Goal: Task Accomplishment & Management: Manage account settings

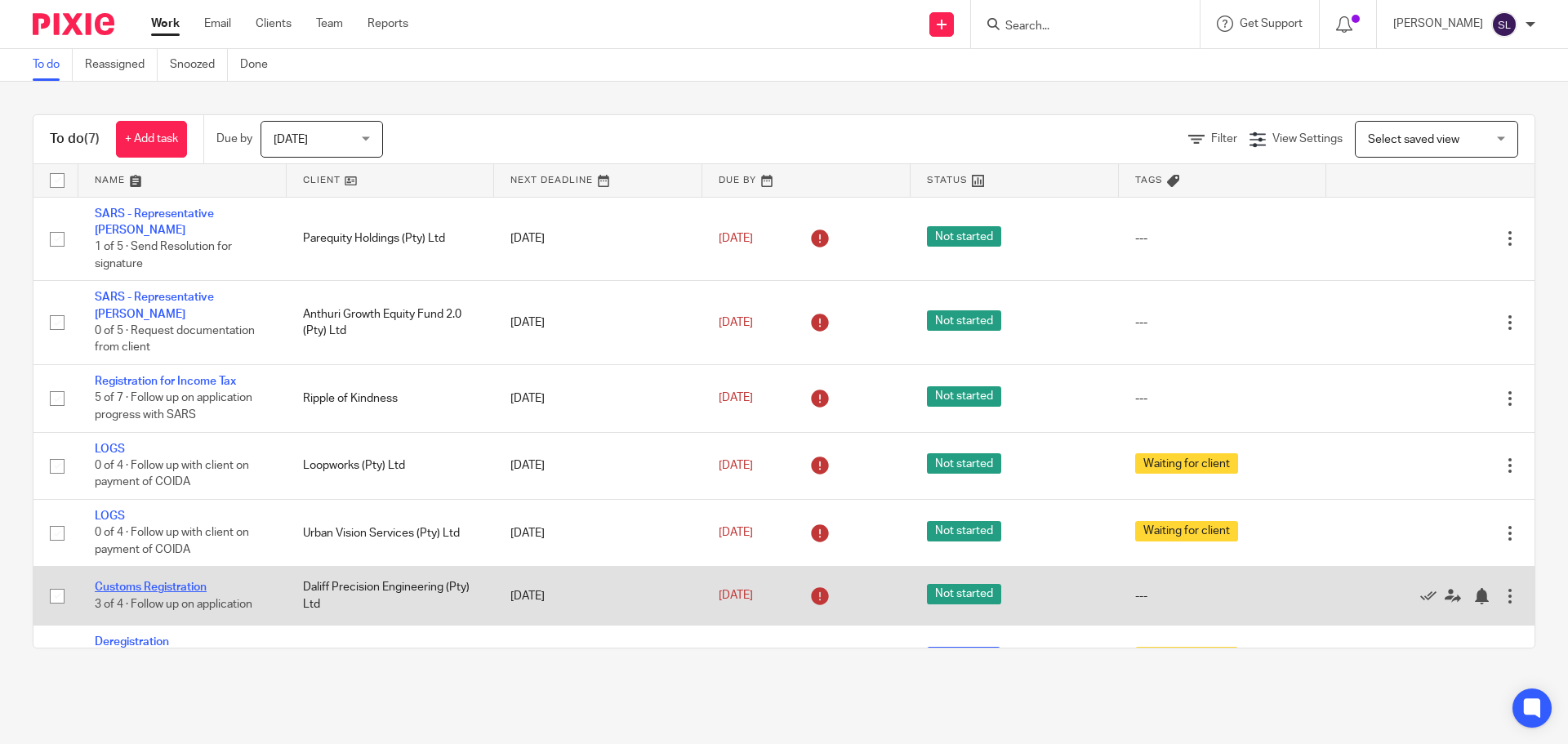
click at [164, 581] on link "Customs Registration" at bounding box center [151, 586] width 112 height 11
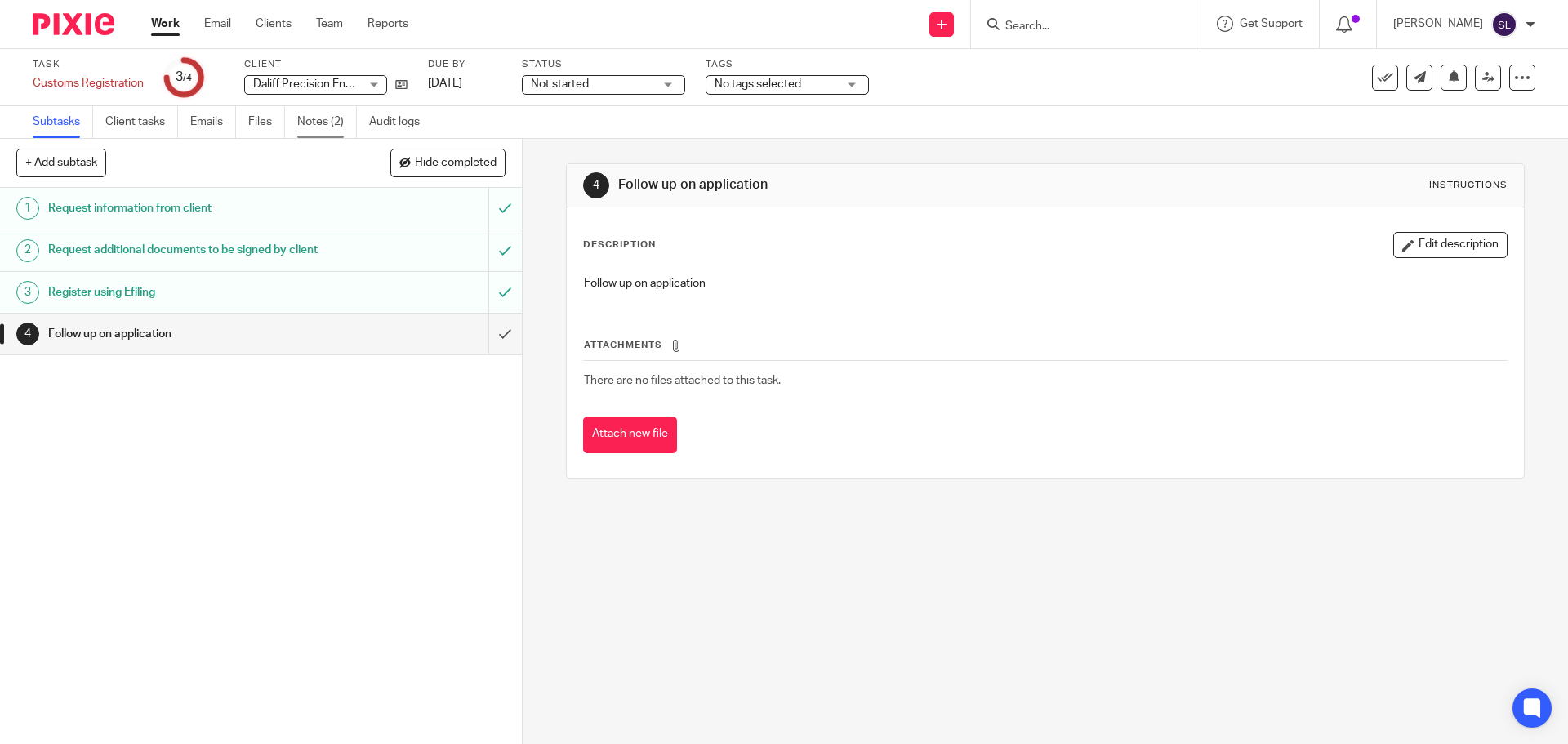
click at [349, 133] on link "Notes (2)" at bounding box center [327, 122] width 60 height 32
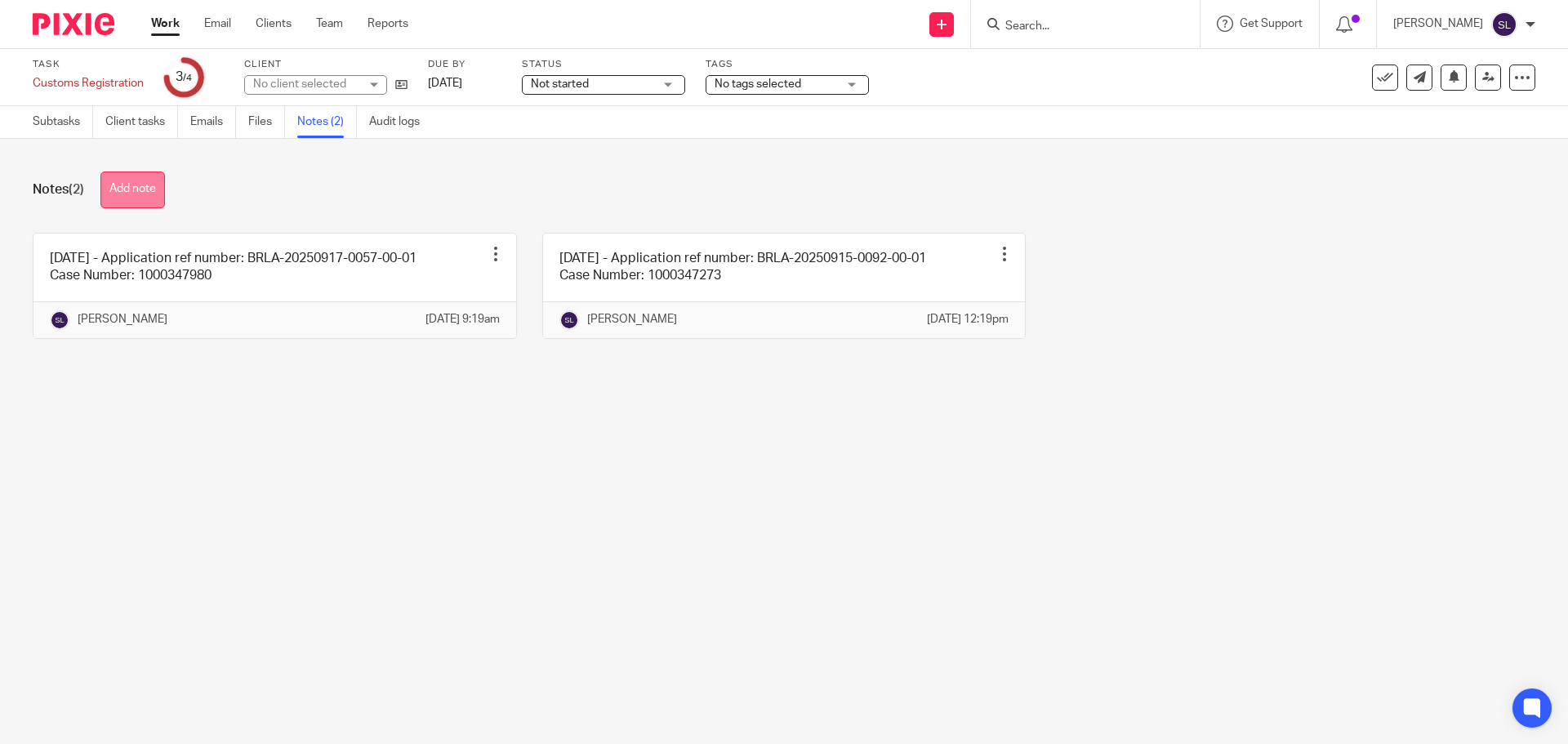
click at [155, 191] on button "Add note" at bounding box center [133, 189] width 65 height 37
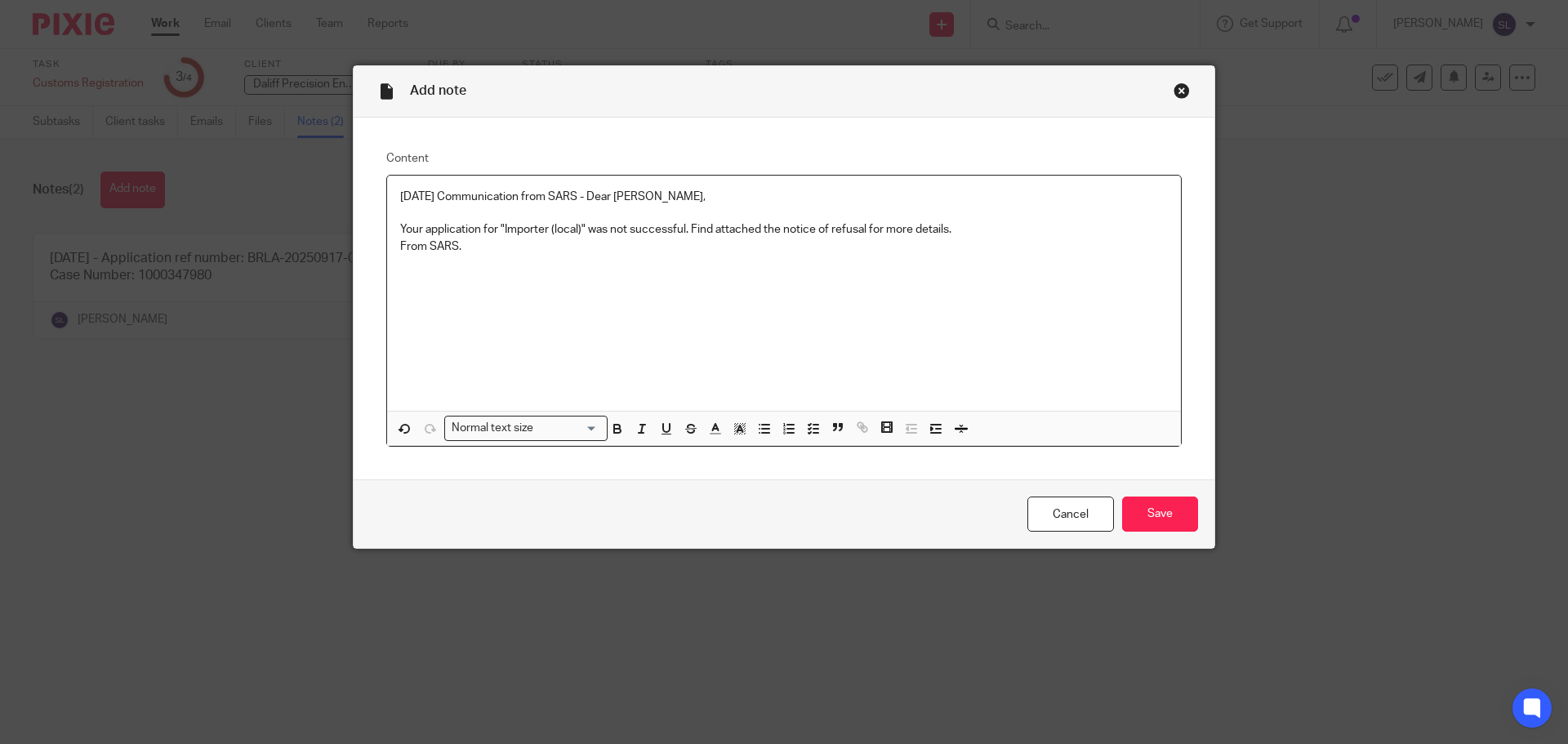
click at [400, 222] on p "17/09/2025 Communication from SARS - Dear Rowland Chute, Your application for "…" at bounding box center [784, 221] width 768 height 66
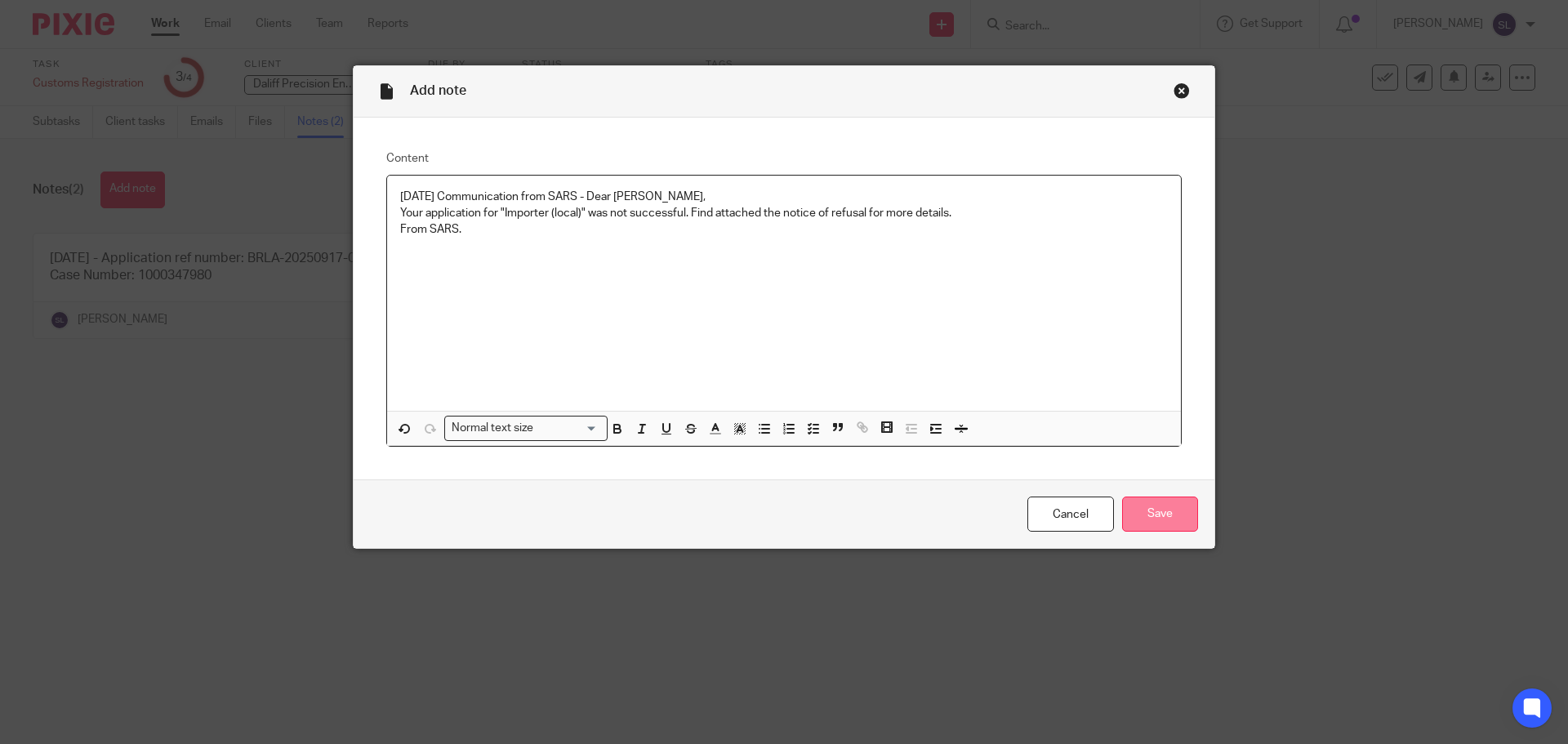
click at [1150, 521] on input "Save" at bounding box center [1160, 514] width 76 height 35
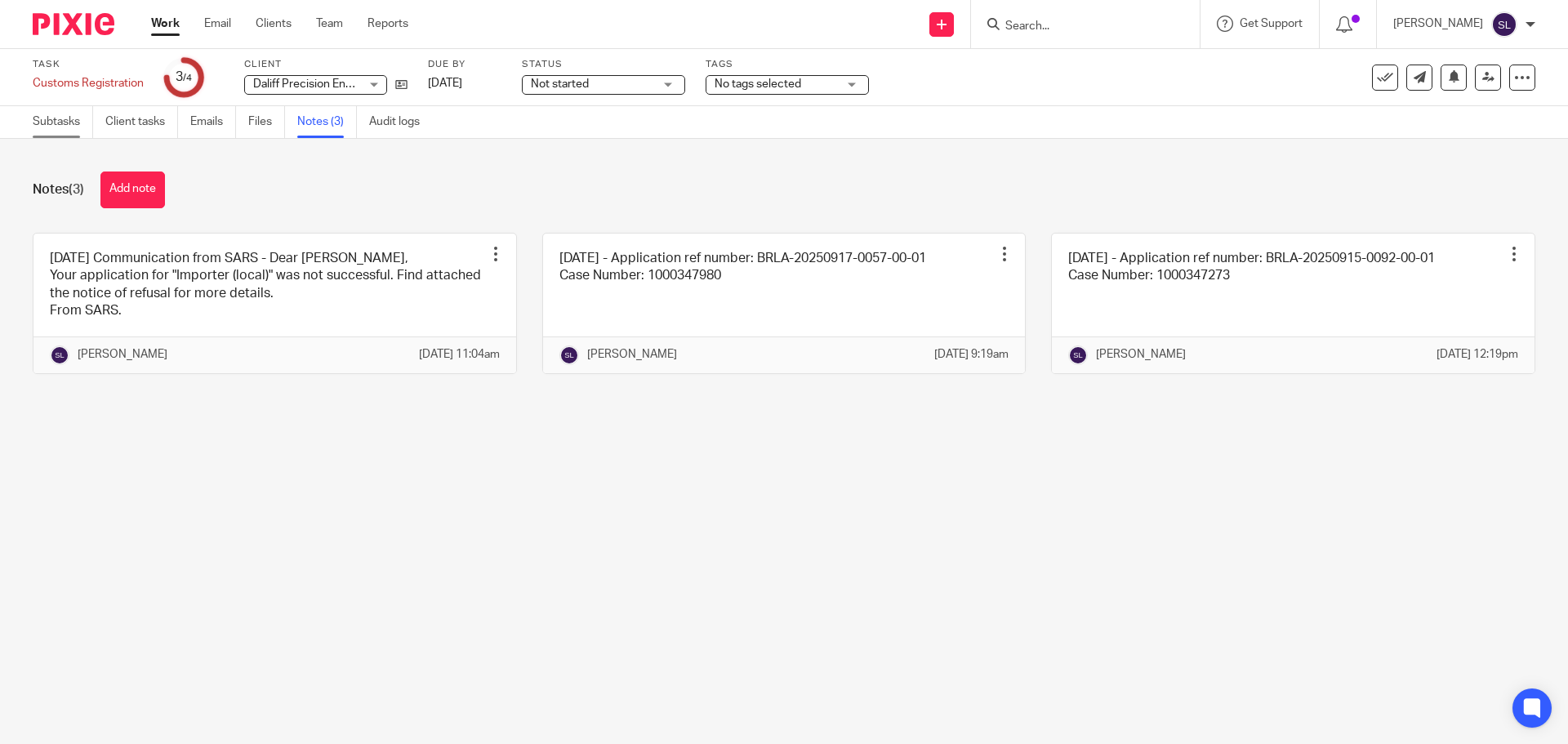
click at [66, 119] on link "Subtasks" at bounding box center [63, 122] width 61 height 32
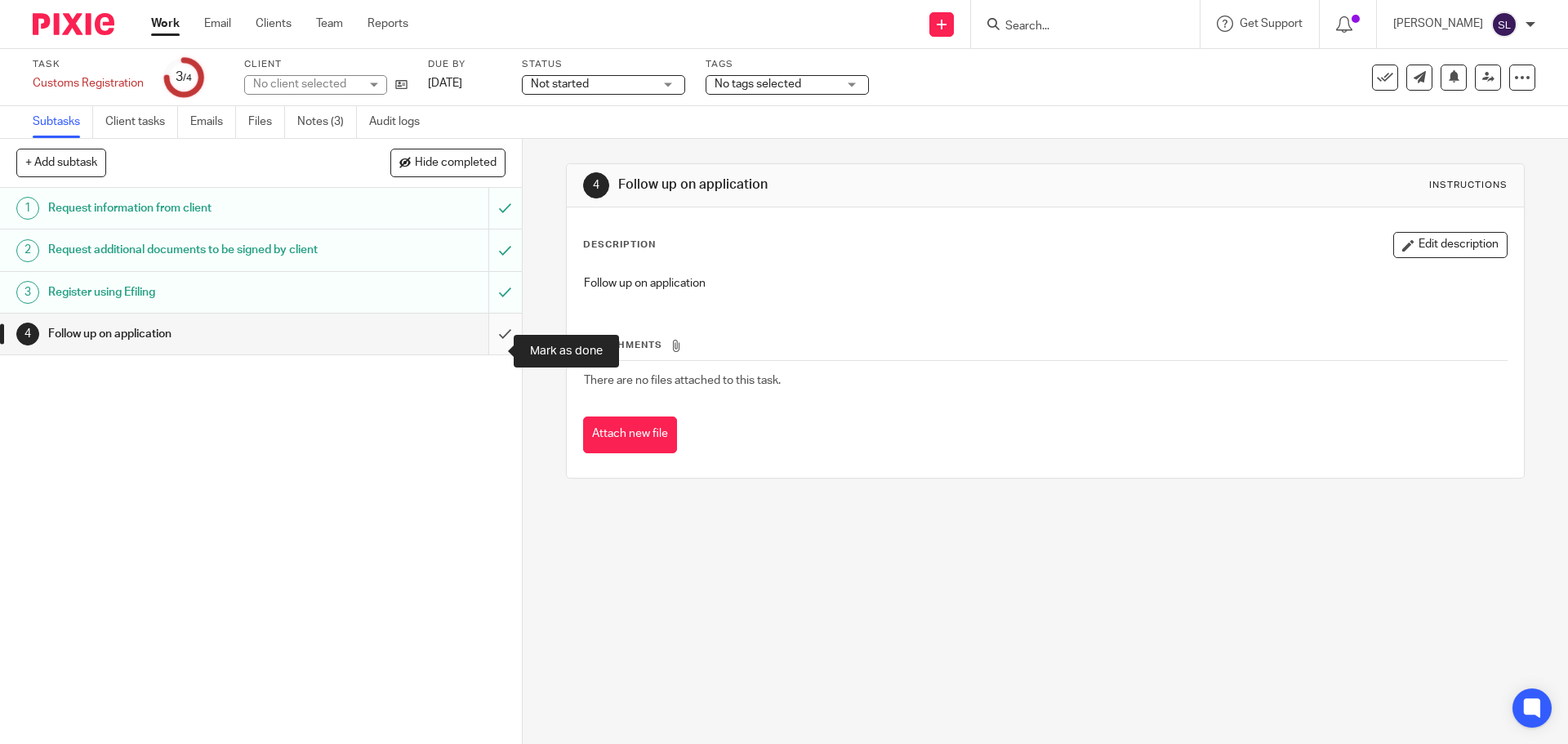
click at [485, 344] on input "submit" at bounding box center [260, 333] width 522 height 41
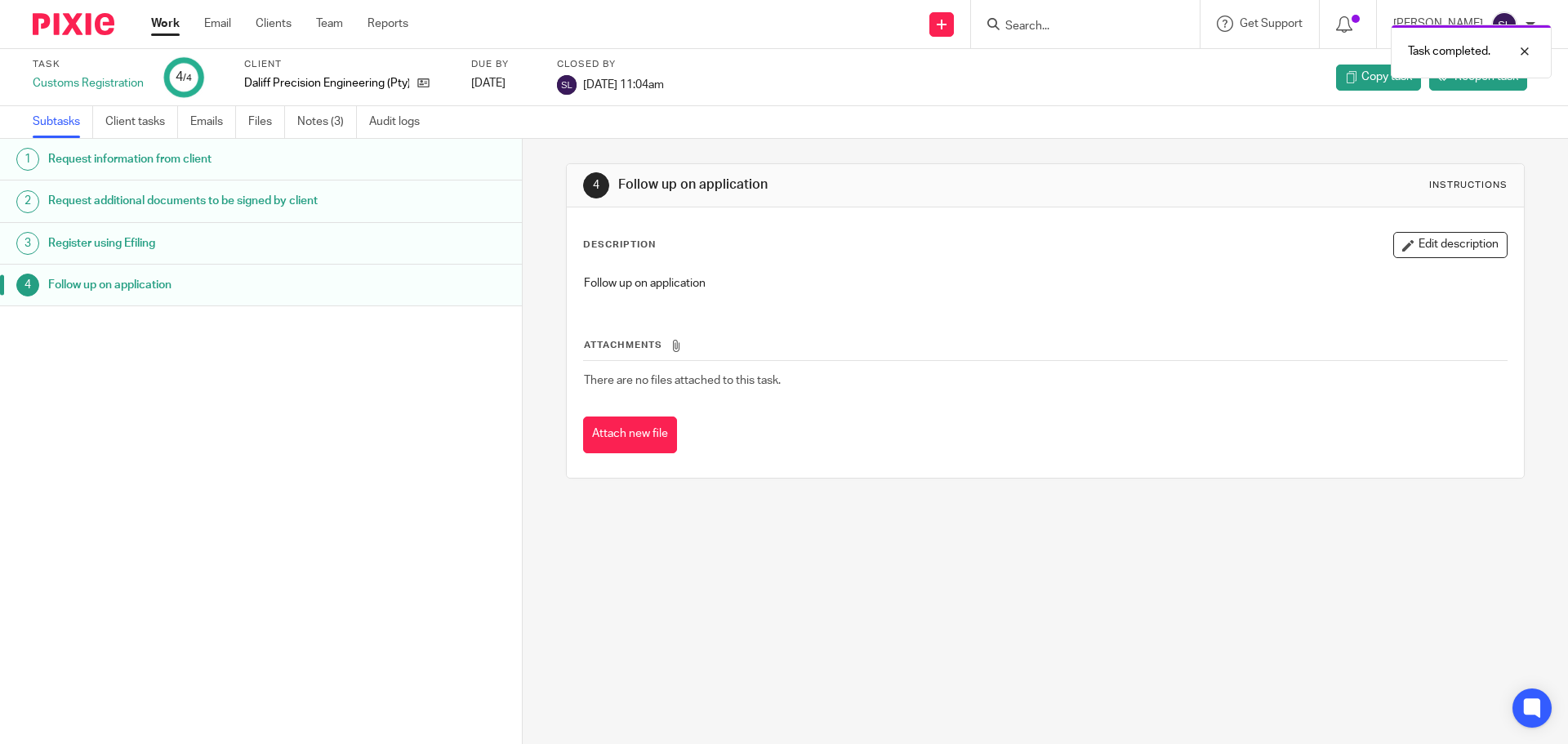
click at [65, 28] on img at bounding box center [74, 24] width 82 height 22
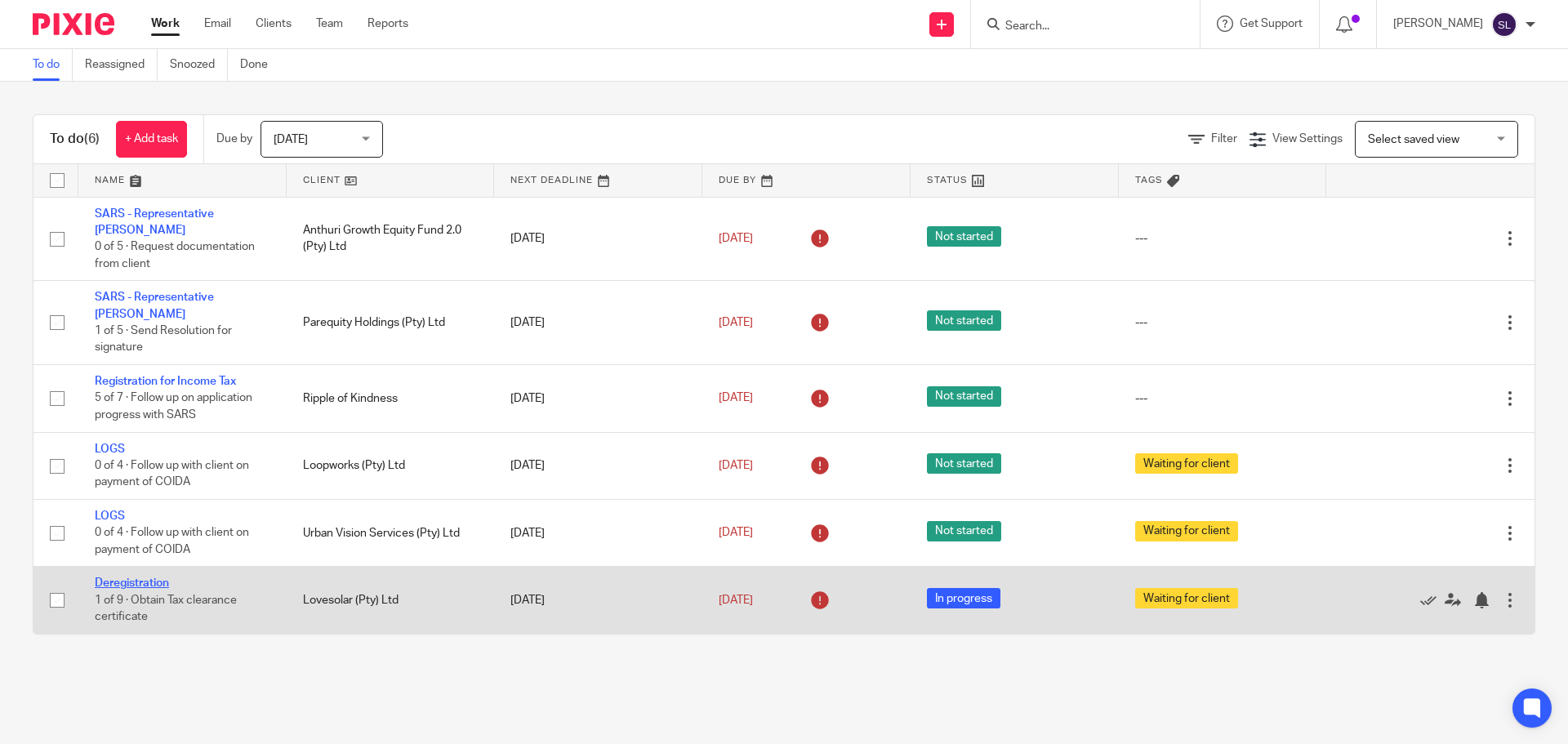
click at [156, 577] on link "Deregistration" at bounding box center [132, 582] width 75 height 11
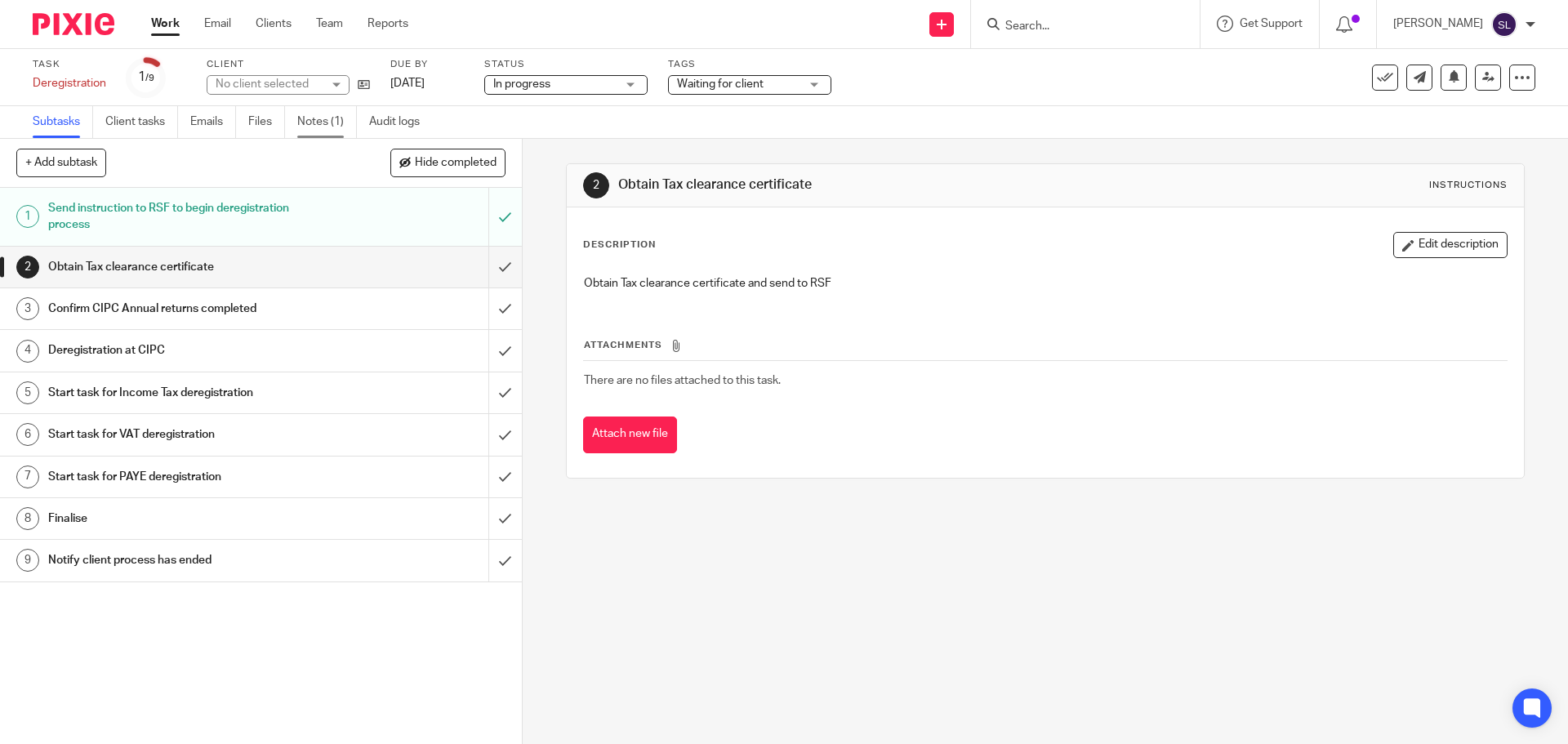
click at [305, 121] on link "Notes (1)" at bounding box center [327, 122] width 60 height 32
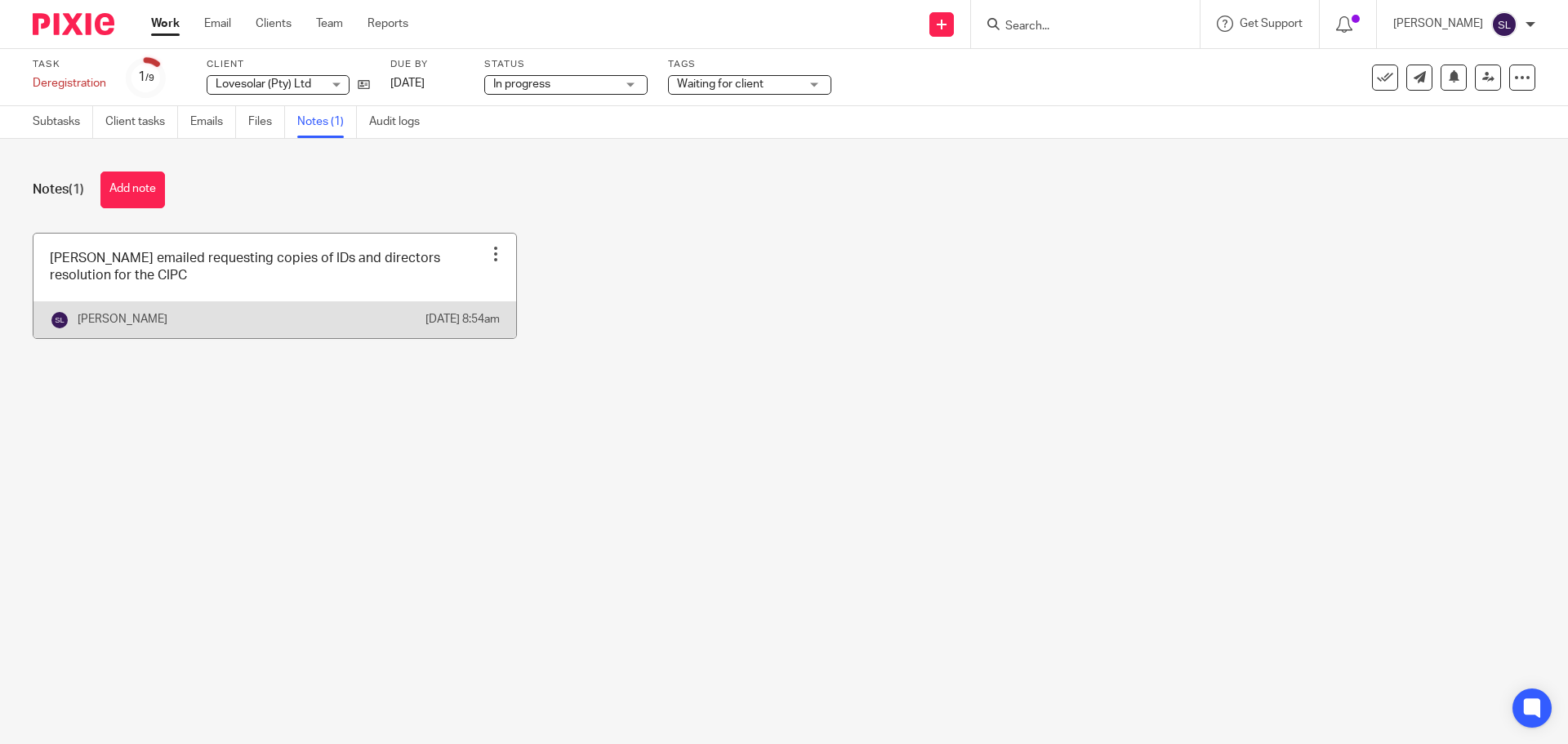
click at [488, 251] on div at bounding box center [496, 254] width 16 height 16
click at [463, 286] on li "Edit note" at bounding box center [451, 294] width 84 height 25
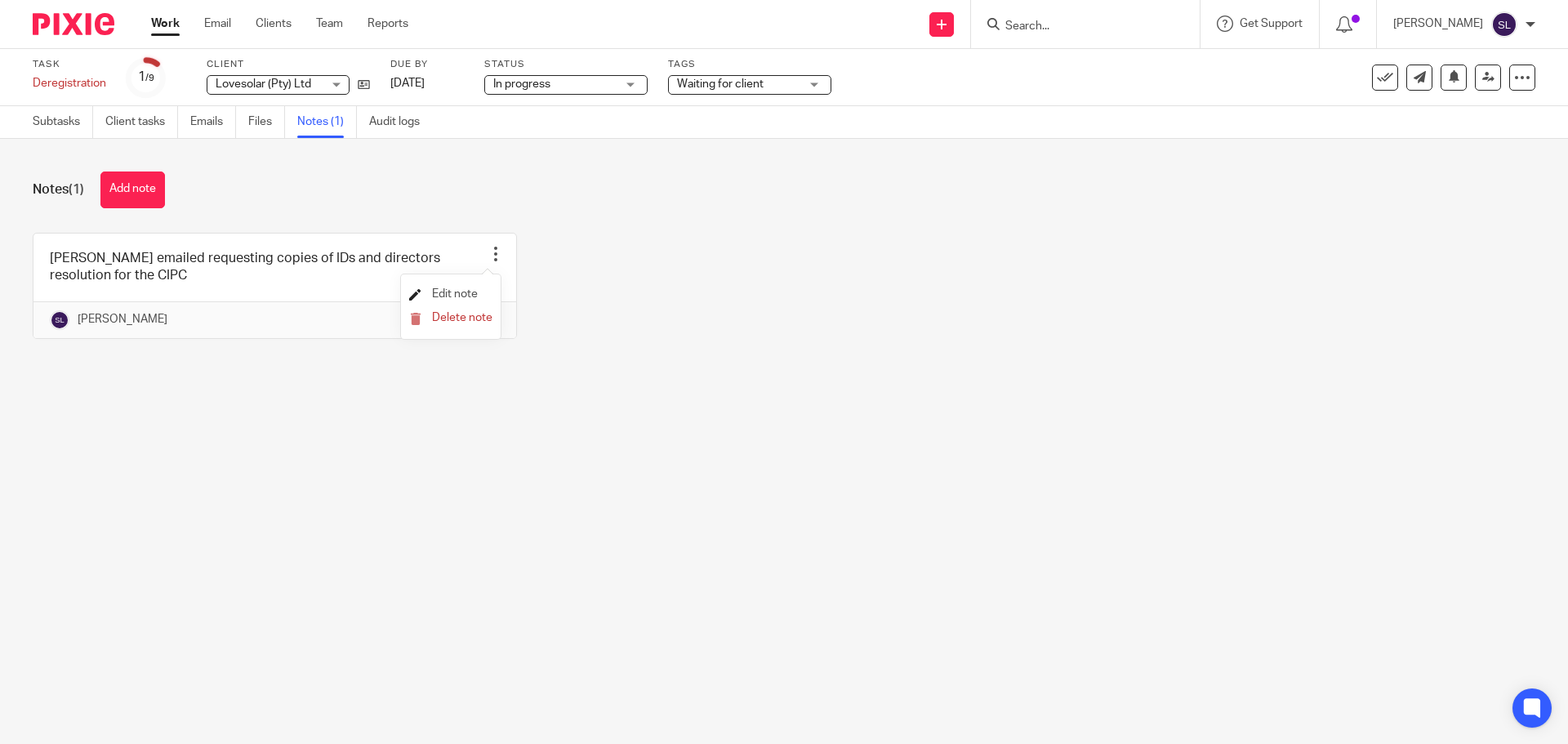
click at [457, 289] on span "Edit note" at bounding box center [455, 293] width 46 height 11
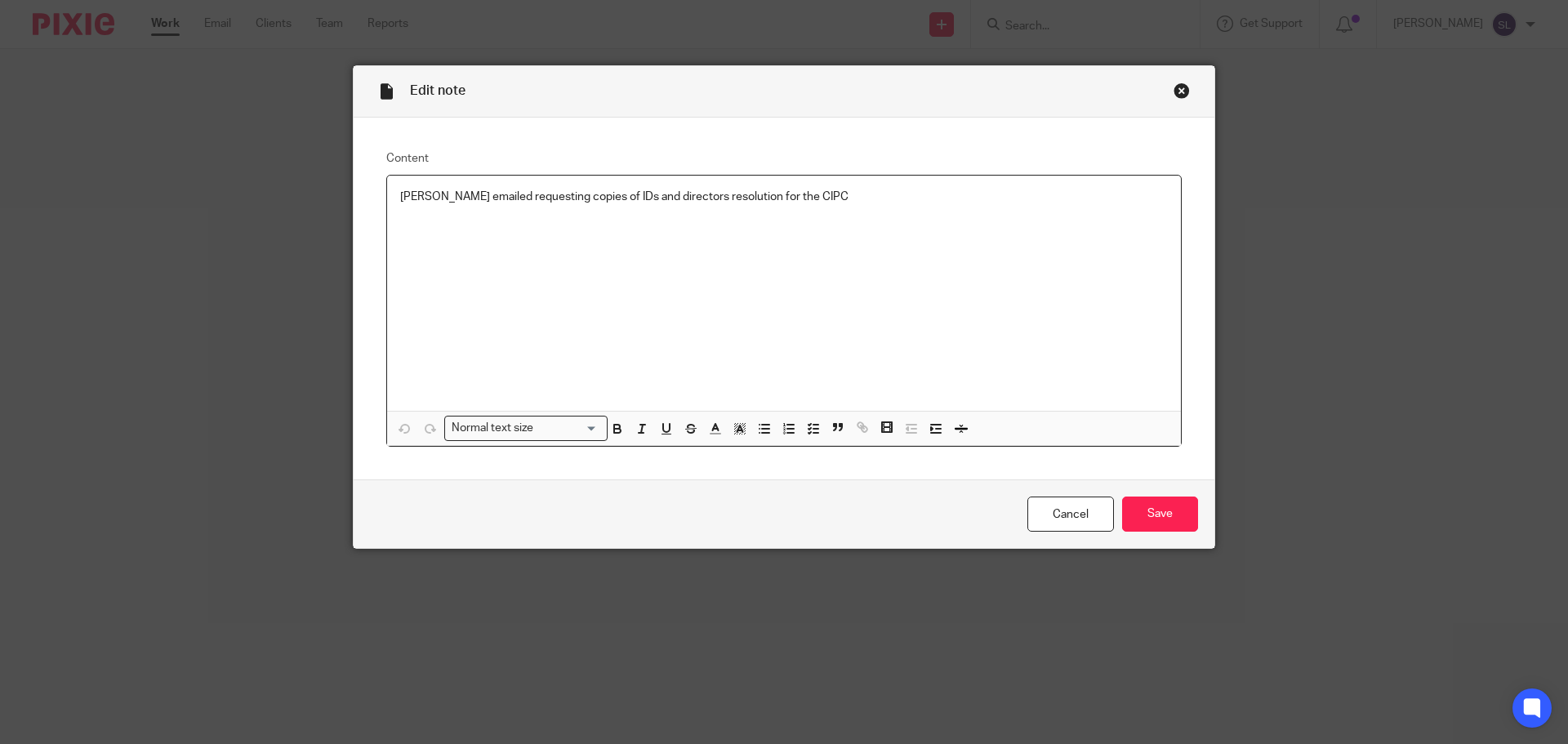
click at [805, 194] on p "David emailed requesting copies of IDs and directors resolution for the CIPC" at bounding box center [784, 196] width 768 height 16
click at [1178, 506] on input "Save" at bounding box center [1160, 514] width 76 height 35
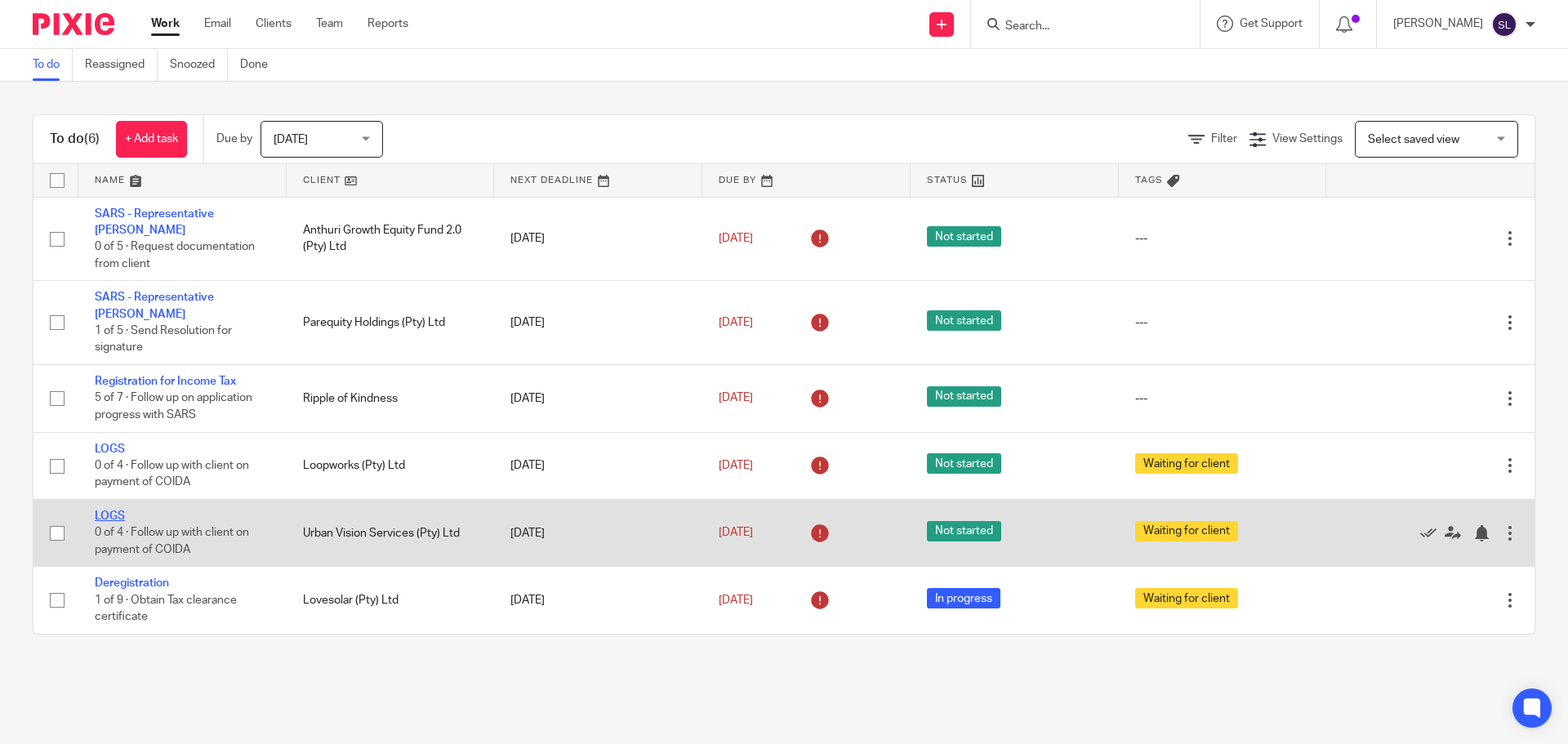
click at [107, 511] on link "LOGS" at bounding box center [110, 516] width 30 height 11
